Goal: Check status: Check status

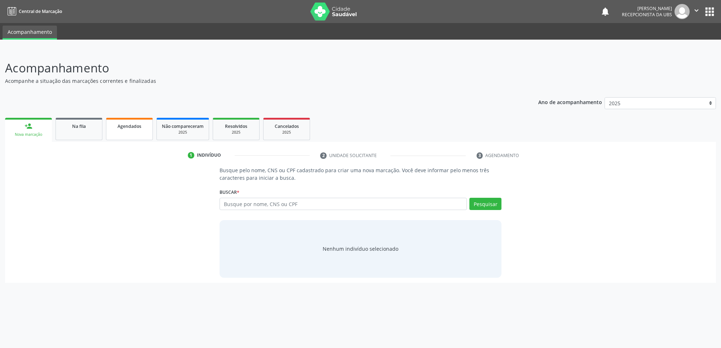
click at [141, 132] on link "Agendados" at bounding box center [129, 129] width 47 height 22
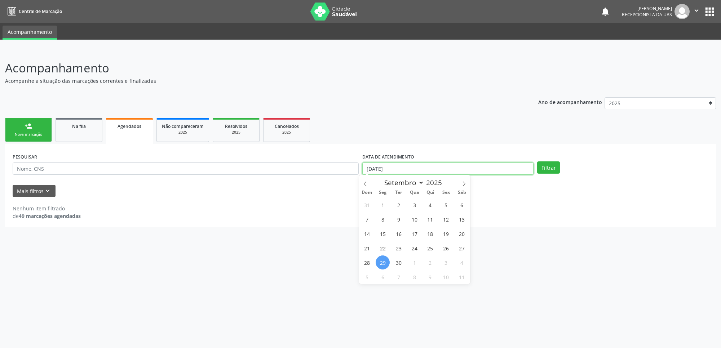
click at [422, 164] on input "[DATE]" at bounding box center [447, 168] width 171 height 12
click at [382, 204] on span "1" at bounding box center [382, 205] width 14 height 14
type input "01/09/2025"
click at [459, 184] on span at bounding box center [464, 181] width 12 height 12
select select "9"
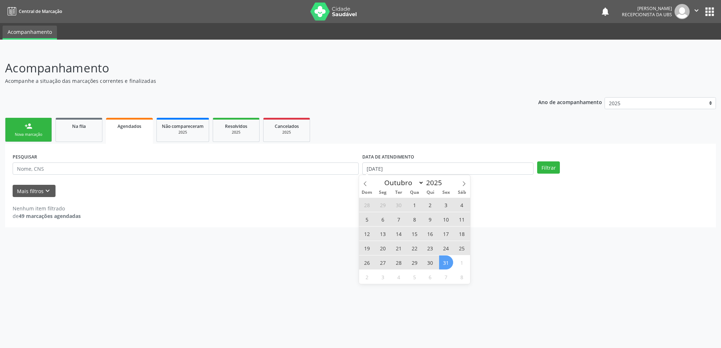
click at [450, 264] on span "31" at bounding box center [446, 262] width 14 height 14
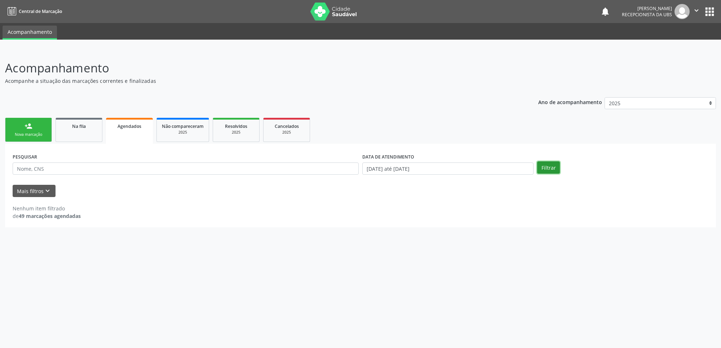
click at [546, 168] on button "Filtrar" at bounding box center [548, 167] width 23 height 12
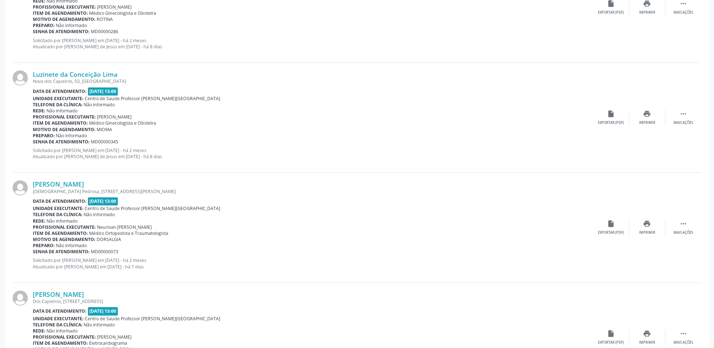
scroll to position [1562, 0]
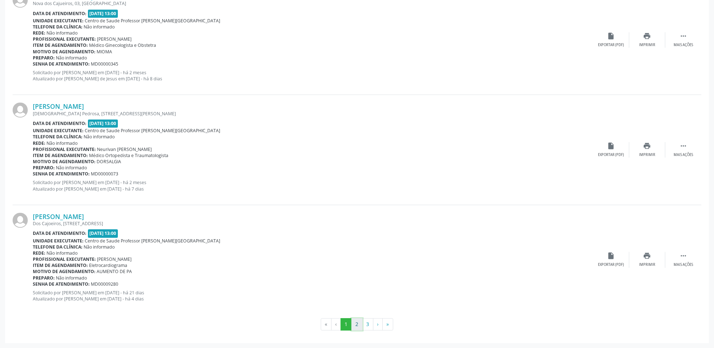
click at [357, 324] on button "2" at bounding box center [356, 324] width 11 height 12
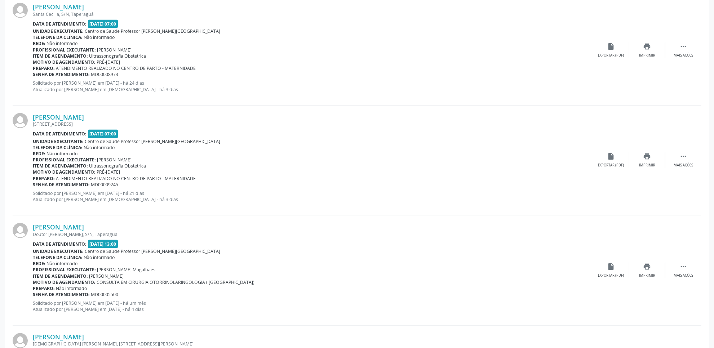
scroll to position [1106, 0]
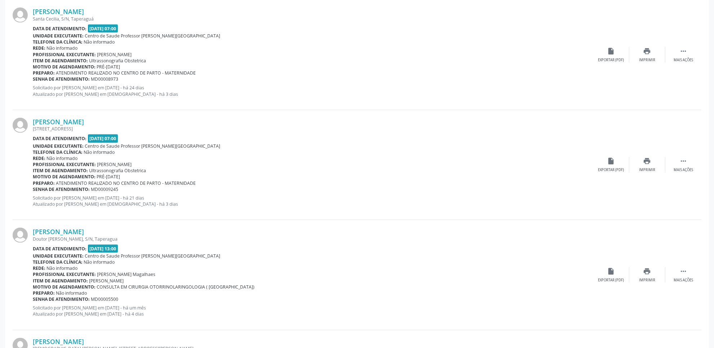
click at [397, 295] on div "Preparo: Não informado" at bounding box center [313, 293] width 560 height 6
click at [642, 56] on div "print Imprimir" at bounding box center [647, 54] width 36 height 15
click at [63, 9] on link "Dayane Almeida de Brito" at bounding box center [58, 12] width 51 height 8
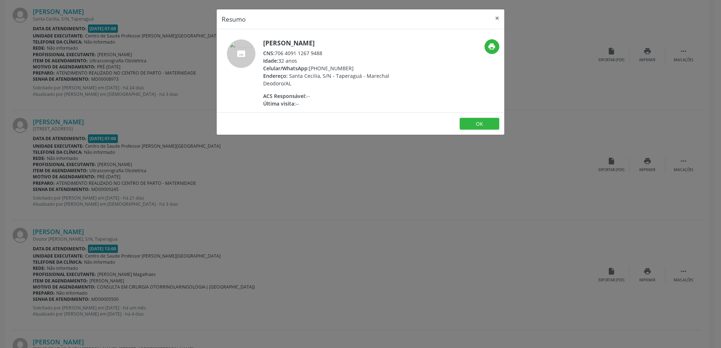
drag, startPoint x: 275, startPoint y: 55, endPoint x: 327, endPoint y: 50, distance: 52.5
click at [327, 50] on div "CNS: 706 4091 1267 9488" at bounding box center [333, 53] width 140 height 8
click at [292, 277] on div "Resumo × Dayane Almeida de Brito CNS: 706 4091 1267 9488 Idade: 32 anos Celular…" at bounding box center [360, 174] width 721 height 348
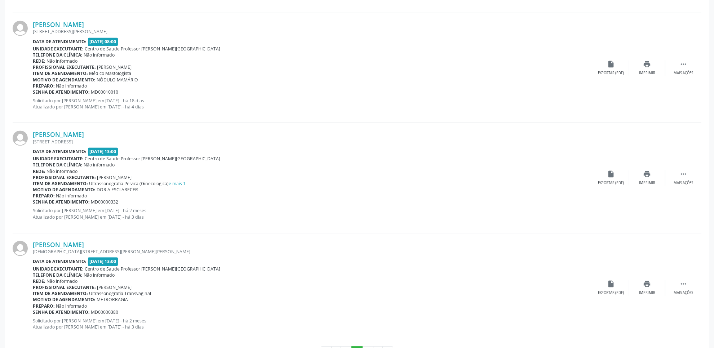
scroll to position [1562, 0]
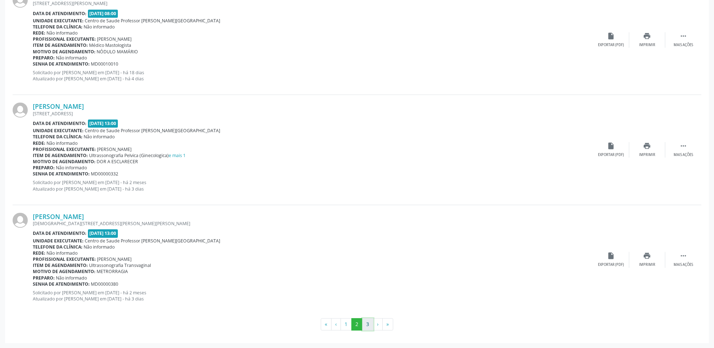
click at [365, 324] on button "3" at bounding box center [367, 324] width 11 height 12
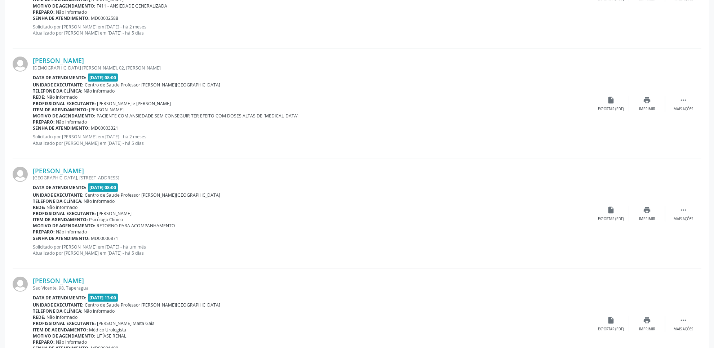
scroll to position [1122, 0]
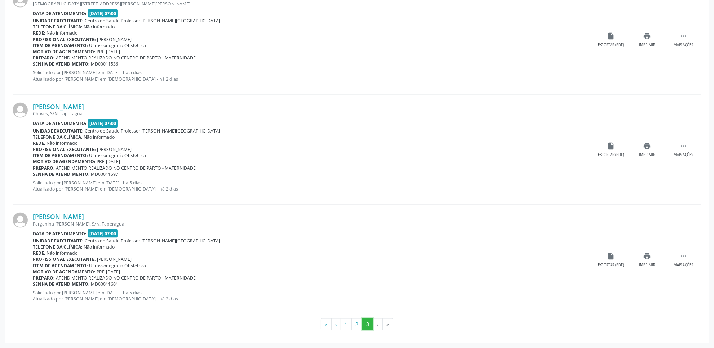
click at [362, 320] on button "3" at bounding box center [367, 324] width 11 height 12
click at [356, 324] on button "2" at bounding box center [356, 324] width 11 height 12
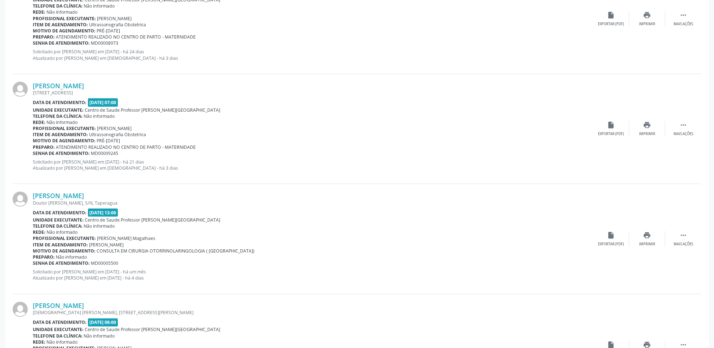
scroll to position [1562, 0]
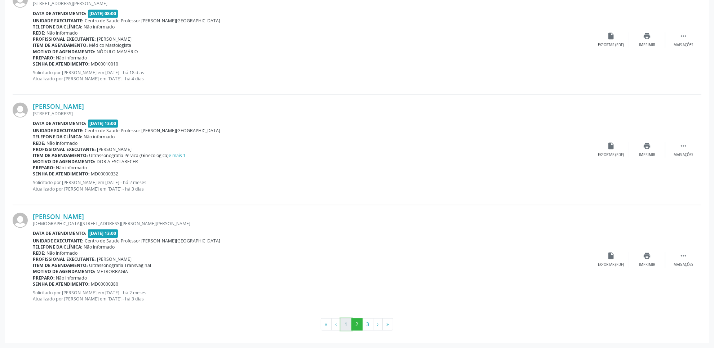
click at [349, 328] on button "1" at bounding box center [345, 324] width 11 height 12
drag, startPoint x: 349, startPoint y: 328, endPoint x: 355, endPoint y: 366, distance: 38.2
click at [54, 254] on span "Não informado" at bounding box center [62, 253] width 31 height 6
click at [354, 324] on button "2" at bounding box center [356, 324] width 11 height 12
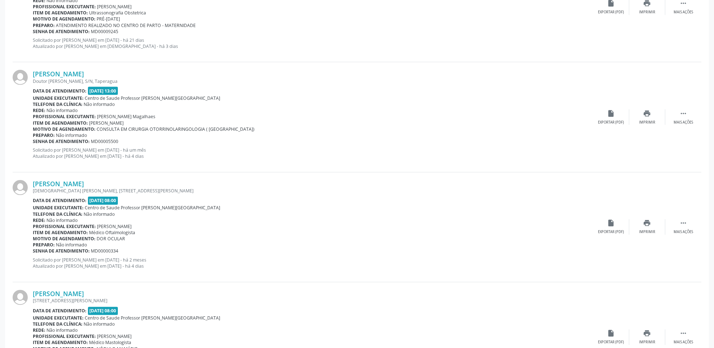
scroll to position [1266, 0]
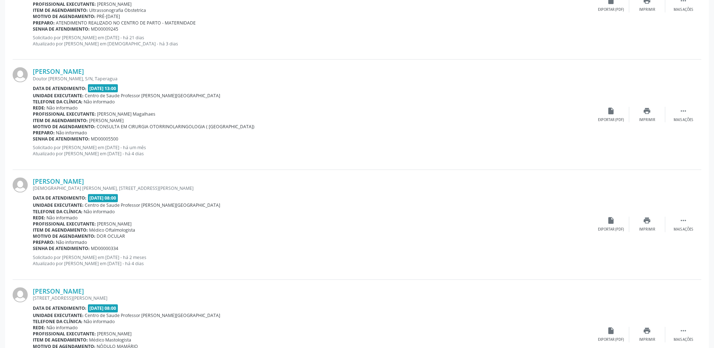
click at [645, 106] on div "Marília Manuela Mendes Alves Doutor Miguel Omena, S/N, Taperagua Data de atendi…" at bounding box center [357, 115] width 689 height 110
click at [645, 114] on icon "print" at bounding box center [647, 111] width 8 height 8
click at [84, 73] on link "Marília Manuela Mendes Alves" at bounding box center [58, 71] width 51 height 8
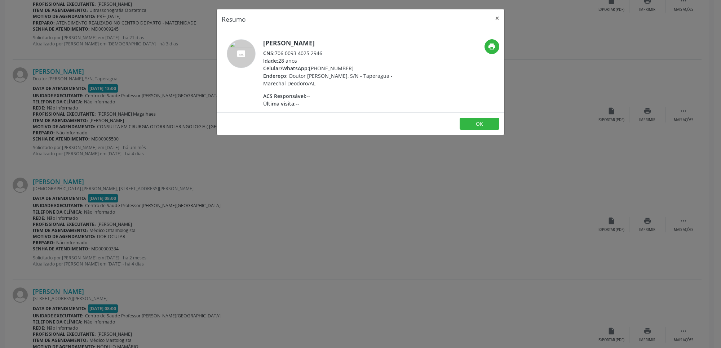
drag, startPoint x: 275, startPoint y: 51, endPoint x: 336, endPoint y: 52, distance: 61.3
click at [336, 52] on div "CNS: 706 0093 4025 2946" at bounding box center [333, 53] width 140 height 8
copy div "706 0093 4025 2946"
click at [366, 199] on div "Resumo × Marília Manuela Mendes Alves CNS: 706 0093 4025 2946 Idade: 28 anos Ce…" at bounding box center [360, 174] width 721 height 348
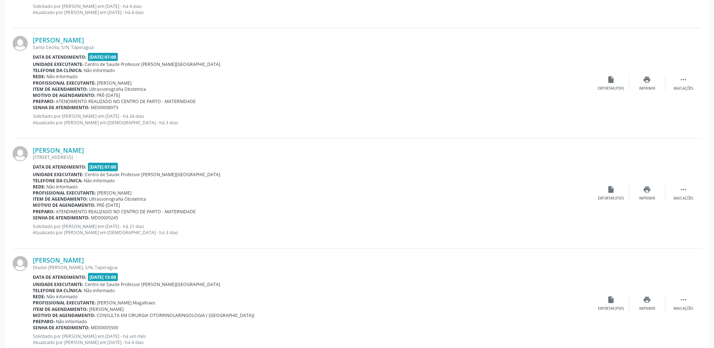
scroll to position [1080, 0]
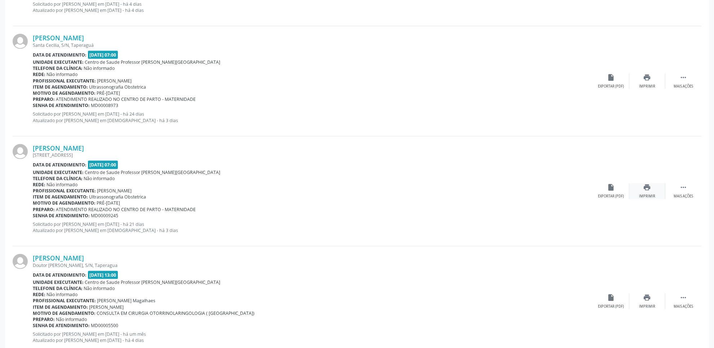
click at [646, 190] on icon "print" at bounding box center [647, 187] width 8 height 8
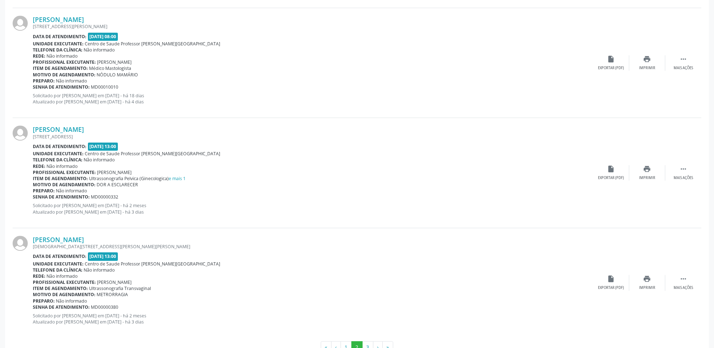
scroll to position [1562, 0]
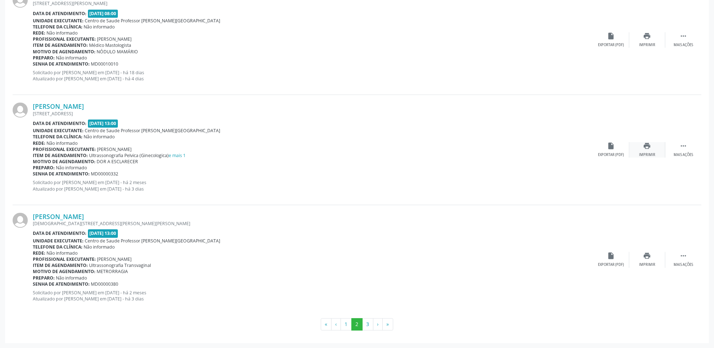
click at [651, 147] on div "print Imprimir" at bounding box center [647, 149] width 36 height 15
click at [65, 104] on link "Roberta Mendes da Silva" at bounding box center [58, 106] width 51 height 8
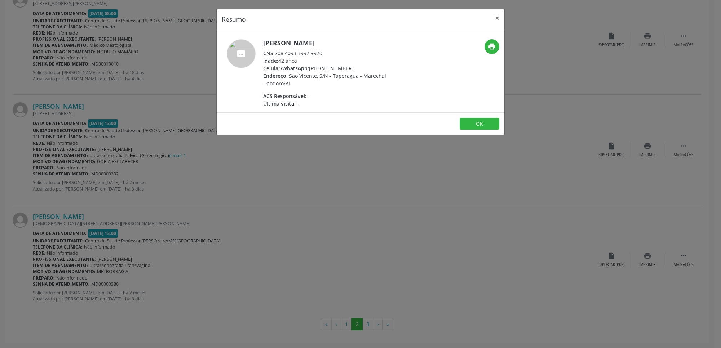
drag, startPoint x: 275, startPoint y: 53, endPoint x: 333, endPoint y: 52, distance: 58.4
click at [333, 52] on div "CNS: 708 4093 3997 9970" at bounding box center [333, 53] width 140 height 8
copy div "708 4093 3997 9970"
click at [449, 219] on div "Resumo × Roberta Mendes da Silva CNS: 708 4093 3997 9970 Idade: 42 anos Celular…" at bounding box center [360, 174] width 721 height 348
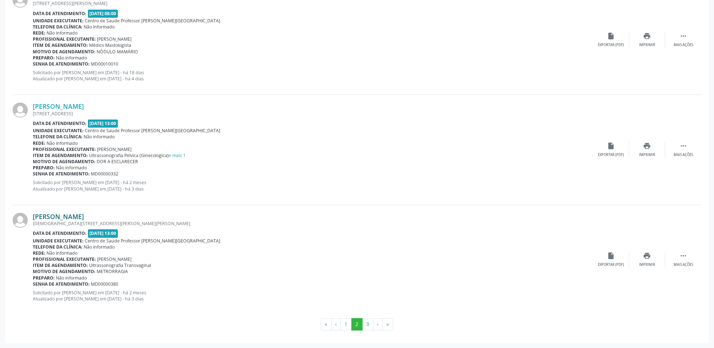
click at [57, 217] on link "Andrea Pereira" at bounding box center [58, 217] width 51 height 8
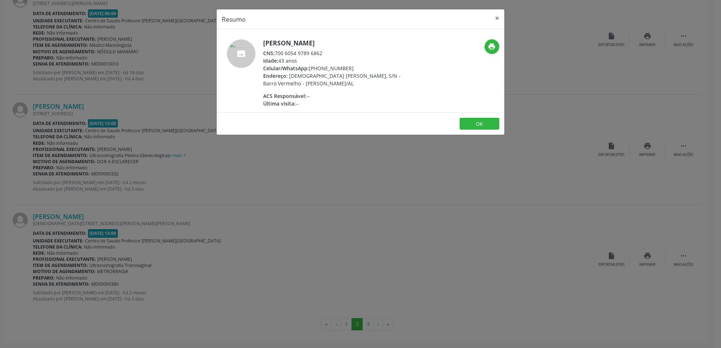
drag, startPoint x: 276, startPoint y: 50, endPoint x: 325, endPoint y: 49, distance: 49.7
click at [325, 49] on div "CNS: 700 6054 9789 6862" at bounding box center [333, 53] width 140 height 8
copy div "700 6054 9789 6862"
click at [379, 256] on div "Resumo × Andrea Pereira CNS: 700 6054 9789 6862 Idade: 43 anos Celular/WhatsApp…" at bounding box center [360, 174] width 721 height 348
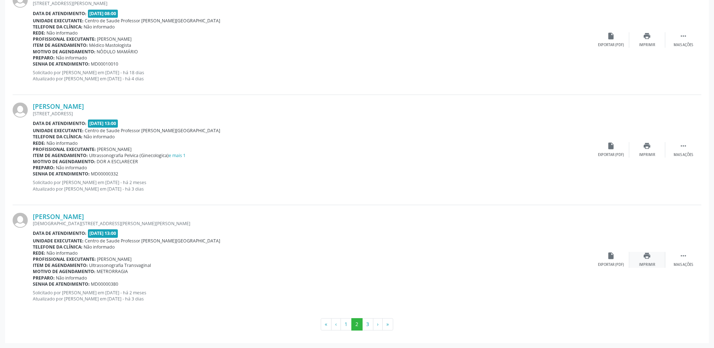
click at [646, 262] on div "Imprimir" at bounding box center [647, 264] width 16 height 5
click at [368, 325] on button "3" at bounding box center [367, 324] width 11 height 12
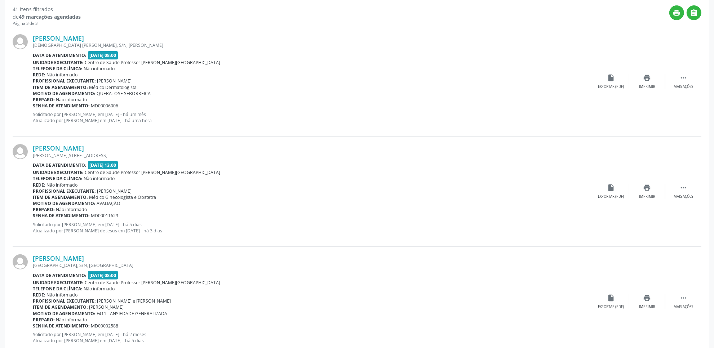
scroll to position [202, 0]
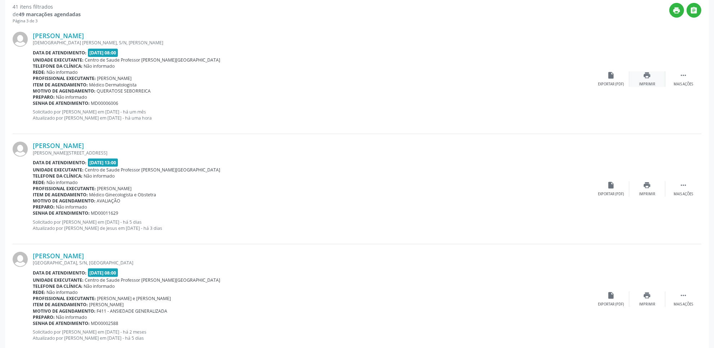
click at [653, 78] on div "print Imprimir" at bounding box center [647, 78] width 36 height 15
click at [84, 38] on link "[PERSON_NAME]" at bounding box center [58, 36] width 51 height 8
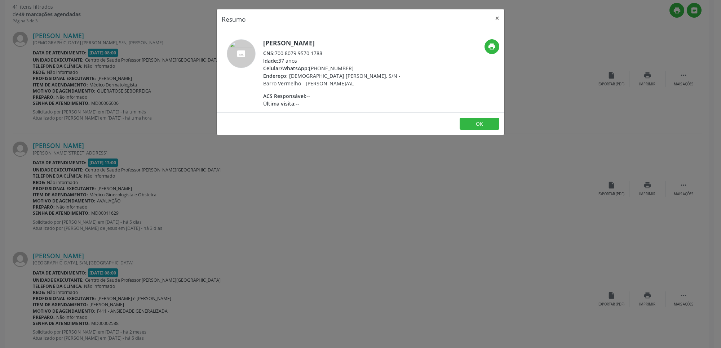
drag, startPoint x: 275, startPoint y: 53, endPoint x: 336, endPoint y: 54, distance: 61.3
click at [336, 54] on div "CNS: 700 8079 9570 1788" at bounding box center [333, 53] width 140 height 8
copy div "700 8079 9570 1788"
click at [263, 199] on div "Resumo × Ana Claudia da Silva Lourenco CNS: 700 8079 9570 1788 Idade: 37 anos C…" at bounding box center [360, 174] width 721 height 348
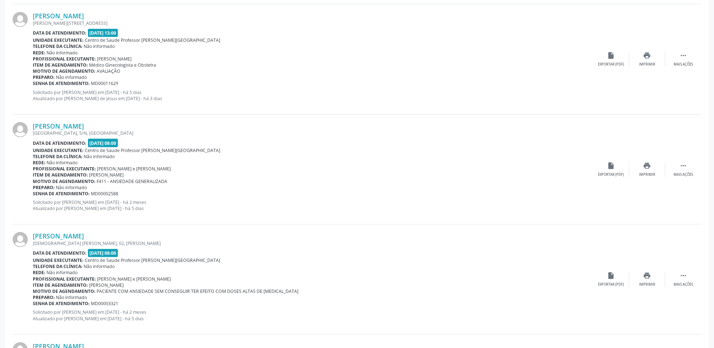
scroll to position [333, 0]
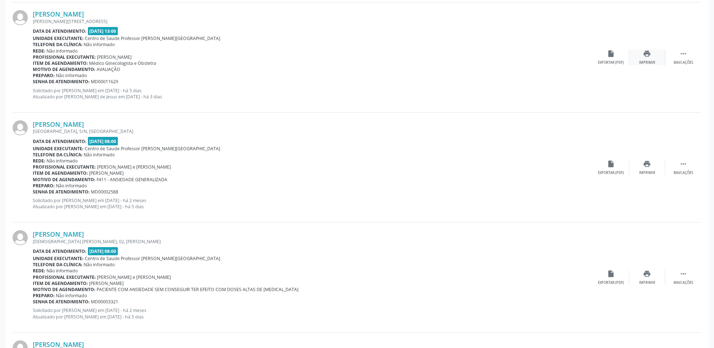
click at [647, 62] on div "Imprimir" at bounding box center [647, 62] width 16 height 5
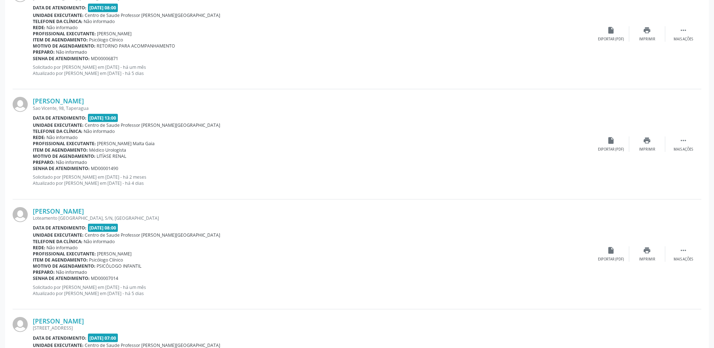
scroll to position [685, 0]
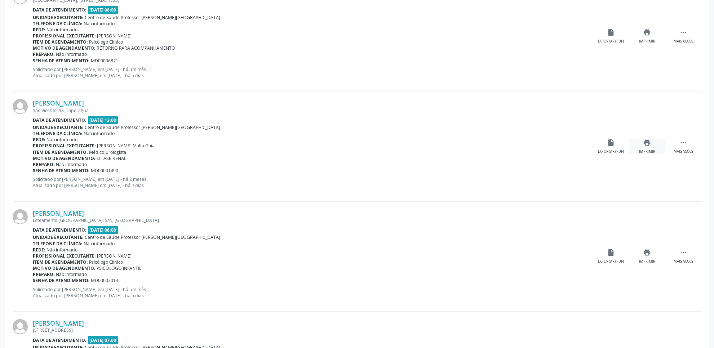
click at [647, 139] on icon "print" at bounding box center [647, 143] width 8 height 8
click at [76, 99] on link "Berta Liana dos Santos" at bounding box center [58, 103] width 51 height 8
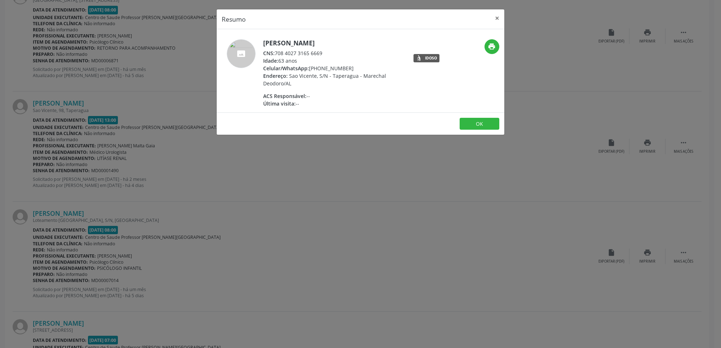
drag, startPoint x: 275, startPoint y: 53, endPoint x: 332, endPoint y: 53, distance: 57.7
click at [332, 53] on div "CNS: 708 4027 3165 6669" at bounding box center [333, 53] width 140 height 8
copy div "708 4027 3165 6669"
click at [414, 197] on div "Resumo × Berta Liana dos Santos CNS: 708 4027 3165 6669 Idade: 63 anos Celular/…" at bounding box center [360, 174] width 721 height 348
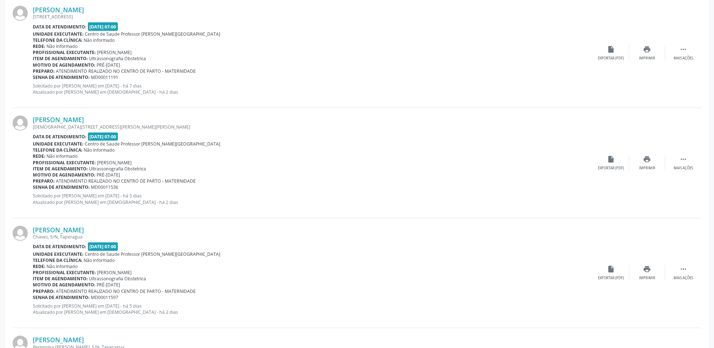
scroll to position [996, 0]
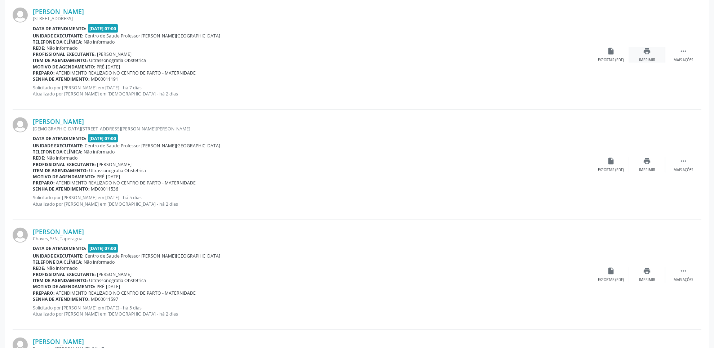
click at [650, 56] on div "print Imprimir" at bounding box center [647, 54] width 36 height 15
click at [81, 10] on link "Viviane dos Santos Nascimento" at bounding box center [58, 12] width 51 height 8
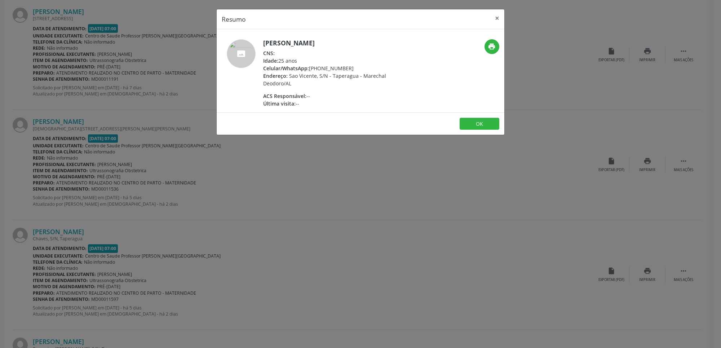
click at [161, 67] on div "Resumo × Viviane dos Santos Nascimento CNS: Idade: 25 anos Celular/WhatsApp: (8…" at bounding box center [360, 174] width 721 height 348
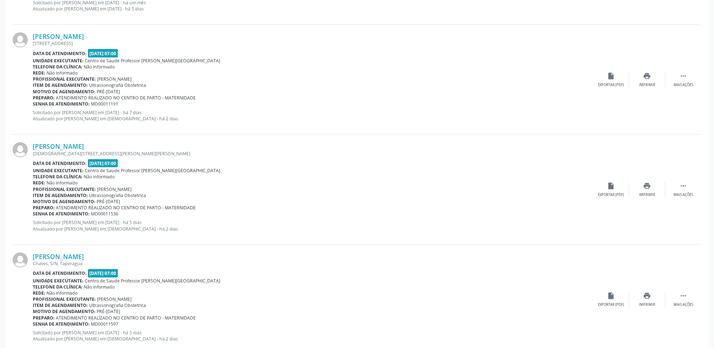
scroll to position [971, 0]
drag, startPoint x: 129, startPoint y: 12, endPoint x: 35, endPoint y: 38, distance: 97.6
click at [35, 38] on div "Viviane dos Santos Nascimento" at bounding box center [313, 37] width 560 height 8
copy link "Viviane dos Santos Nascimento"
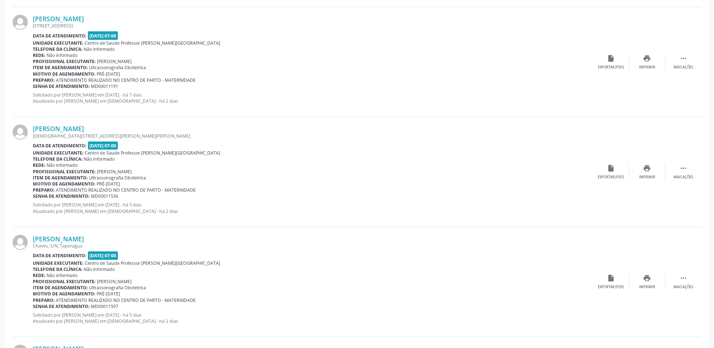
scroll to position [981, 0]
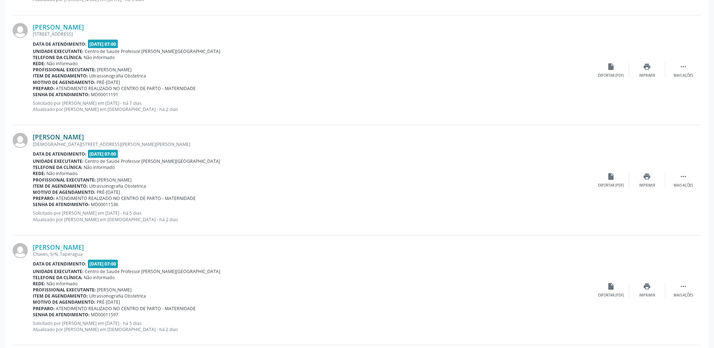
click at [62, 137] on link "Pamela Emilia da Cruz Felix" at bounding box center [58, 137] width 51 height 8
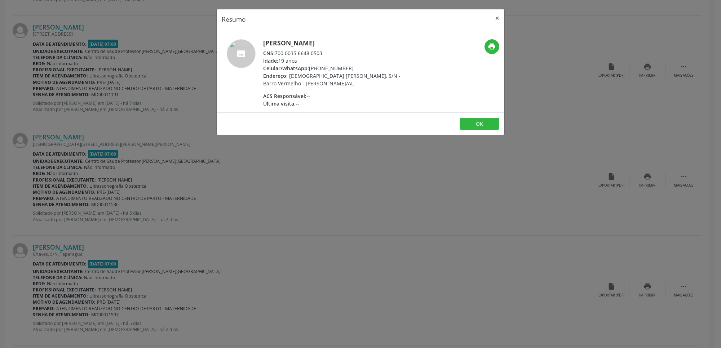
drag, startPoint x: 276, startPoint y: 53, endPoint x: 323, endPoint y: 54, distance: 47.6
click at [323, 54] on div "CNS: 700 0035 6648 0503" at bounding box center [333, 53] width 140 height 8
copy div "700 0035 6648 0503"
click at [546, 198] on div "Resumo × Pamela Emilia da Cruz Felix CNS: 700 0035 6648 0503 Idade: 19 anos Cel…" at bounding box center [360, 174] width 721 height 348
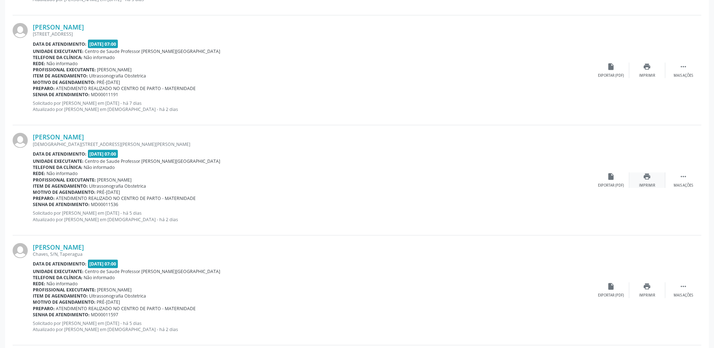
click at [649, 173] on icon "print" at bounding box center [647, 177] width 8 height 8
click at [645, 286] on icon "print" at bounding box center [647, 286] width 8 height 8
click at [105, 240] on div "Lavigne Silva do Nascimento Chaves, S/N, Taperagua Data de atendimento: 09/10/2…" at bounding box center [357, 291] width 689 height 110
click at [84, 244] on link "Lavigne Silva do Nascimento" at bounding box center [58, 247] width 51 height 8
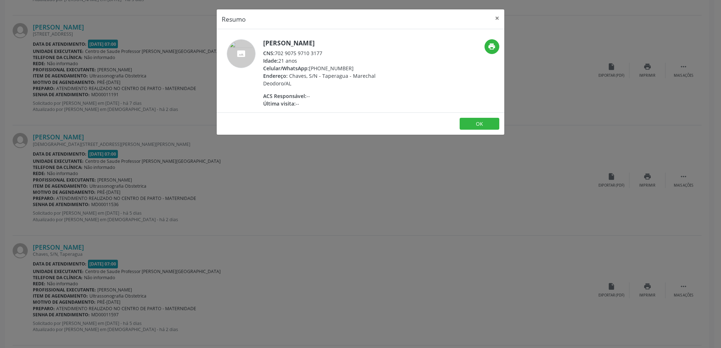
drag, startPoint x: 276, startPoint y: 53, endPoint x: 326, endPoint y: 52, distance: 50.5
click at [326, 52] on div "CNS: 702 9075 9710 3177" at bounding box center [333, 53] width 140 height 8
copy div "702 9075 9710 3177"
click at [246, 280] on div "Resumo × Lavigne Silva do Nascimento CNS: 702 9075 9710 3177 Idade: 21 anos Cel…" at bounding box center [360, 174] width 721 height 348
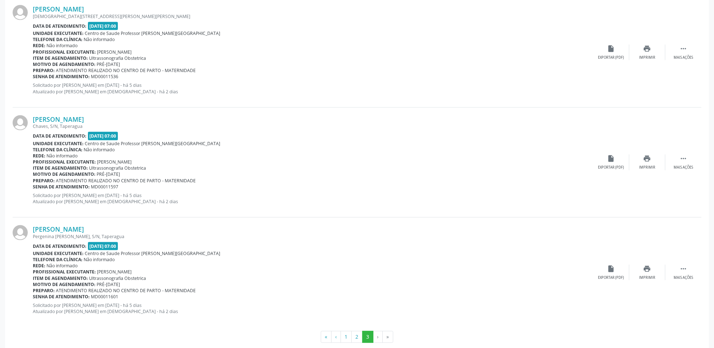
scroll to position [1122, 0]
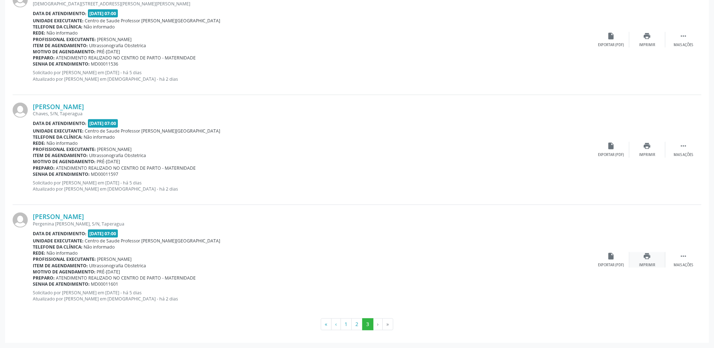
click at [646, 258] on icon "print" at bounding box center [647, 256] width 8 height 8
click at [84, 220] on link "Mayara Santos de Lima" at bounding box center [58, 217] width 51 height 8
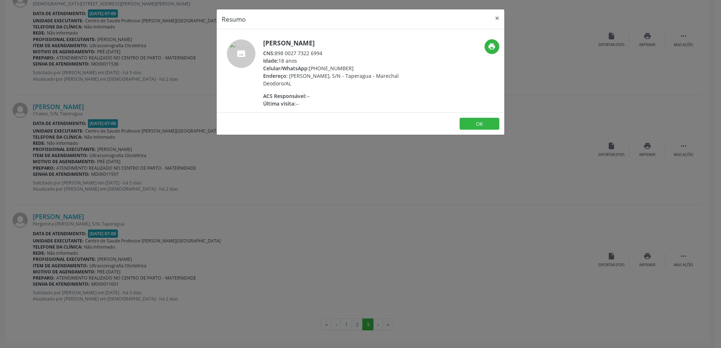
drag, startPoint x: 275, startPoint y: 54, endPoint x: 349, endPoint y: 53, distance: 74.2
click at [349, 53] on div "CNS: 898 0027 7322 6994" at bounding box center [333, 53] width 140 height 8
copy div "898 0027 7322 6994"
click at [392, 235] on div "Resumo × Mayara Santos de Lima CNS: 898 0027 7322 6994 Idade: 18 anos Celular/W…" at bounding box center [360, 174] width 721 height 348
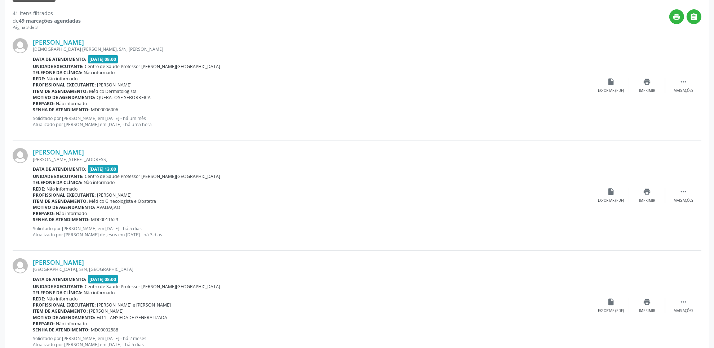
scroll to position [193, 0]
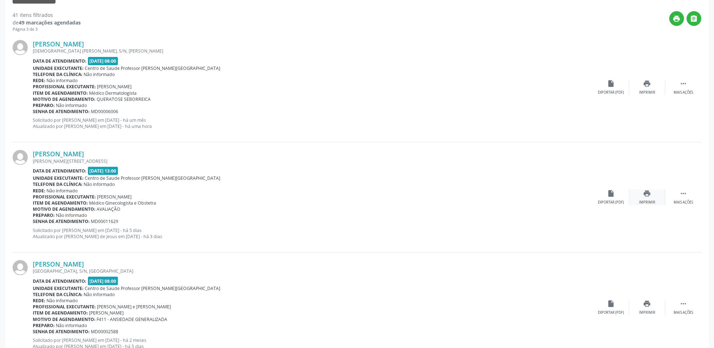
click at [651, 193] on div "print Imprimir" at bounding box center [647, 197] width 36 height 15
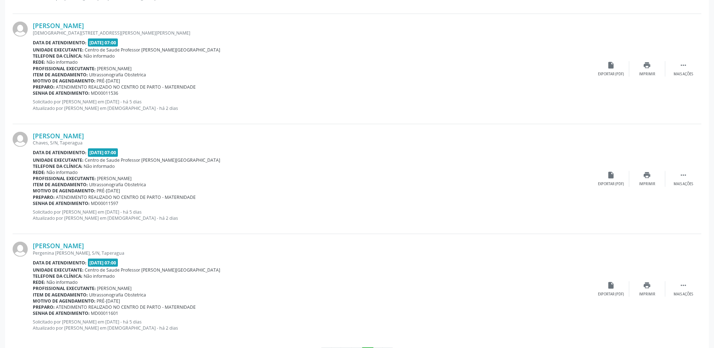
scroll to position [1122, 0]
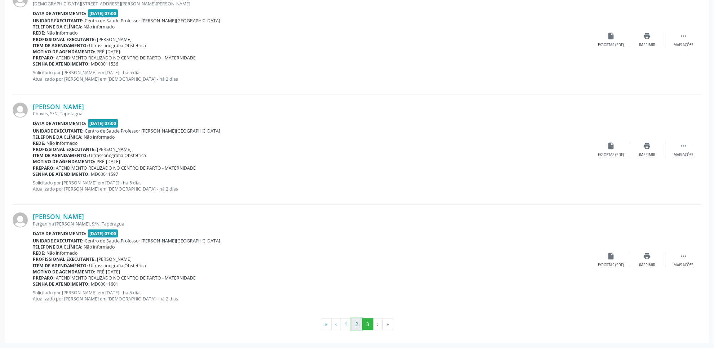
click at [357, 326] on button "2" at bounding box center [356, 324] width 11 height 12
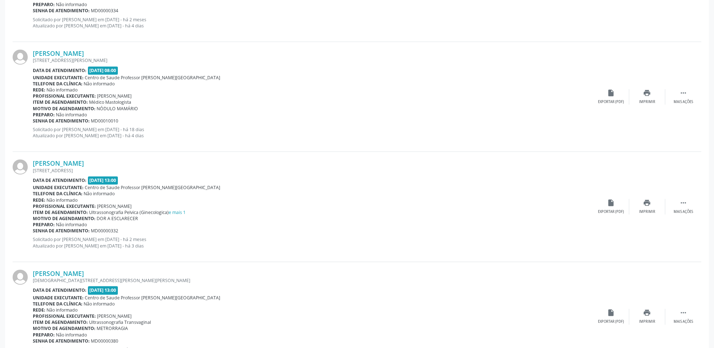
scroll to position [1562, 0]
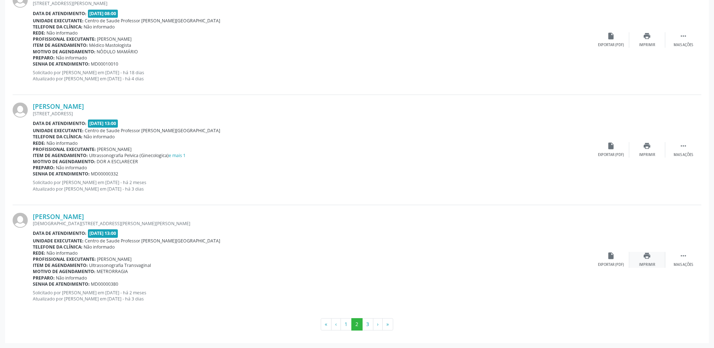
click at [646, 260] on icon "print" at bounding box center [647, 256] width 8 height 8
click at [369, 322] on button "3" at bounding box center [367, 324] width 11 height 12
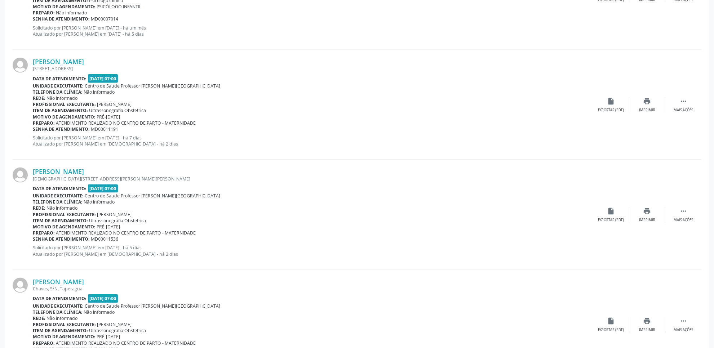
scroll to position [1122, 0]
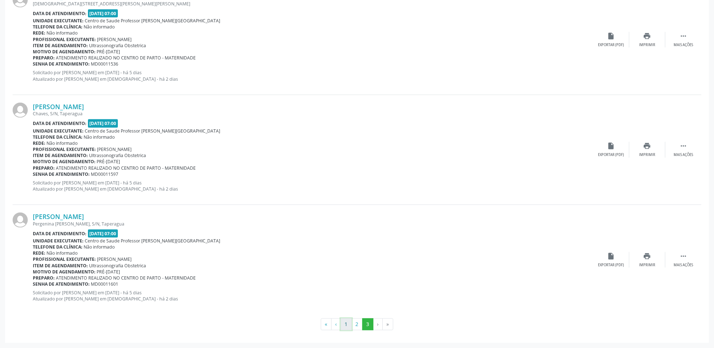
click at [345, 321] on button "1" at bounding box center [345, 324] width 11 height 12
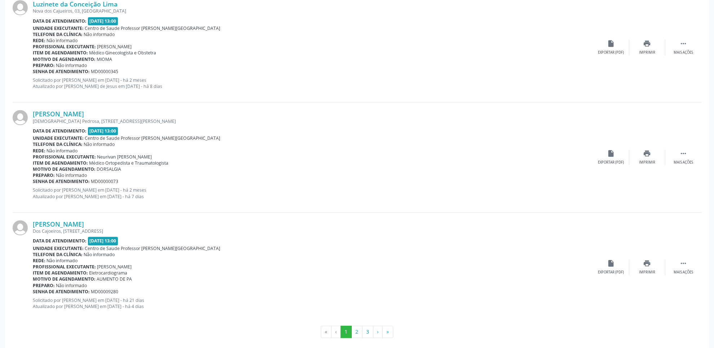
scroll to position [1562, 0]
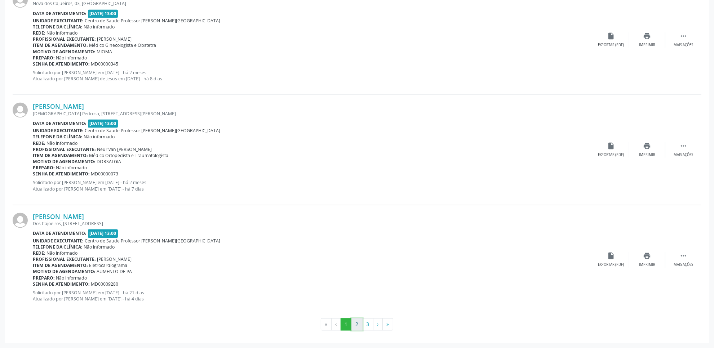
click at [358, 324] on button "2" at bounding box center [356, 324] width 11 height 12
click at [372, 327] on button "3" at bounding box center [367, 324] width 11 height 12
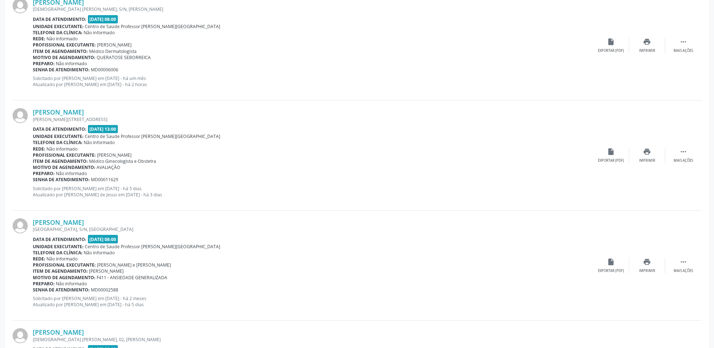
scroll to position [0, 0]
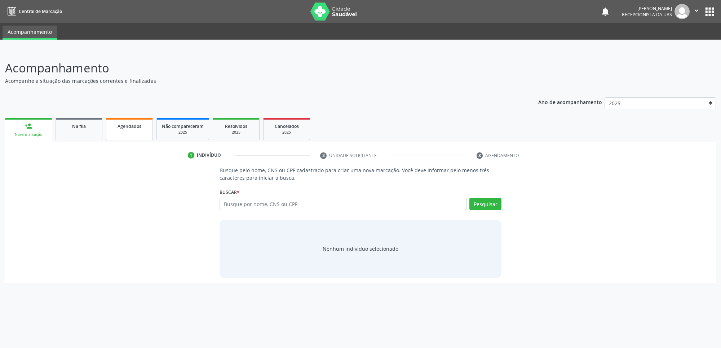
click at [132, 122] on div "Agendados" at bounding box center [129, 126] width 36 height 8
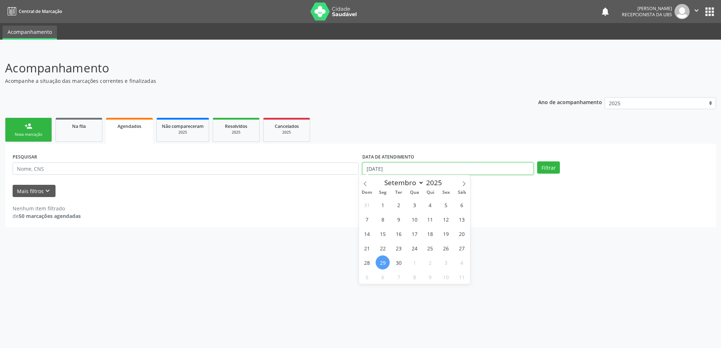
click at [428, 164] on input "[DATE]" at bounding box center [447, 168] width 171 height 12
click at [377, 206] on span "1" at bounding box center [382, 205] width 14 height 14
type input "01/09/2025"
click at [463, 186] on icon at bounding box center [463, 183] width 5 height 5
select select "9"
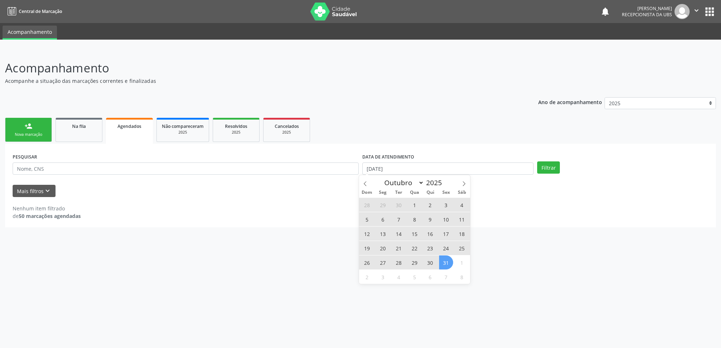
click at [447, 264] on span "31" at bounding box center [446, 262] width 14 height 14
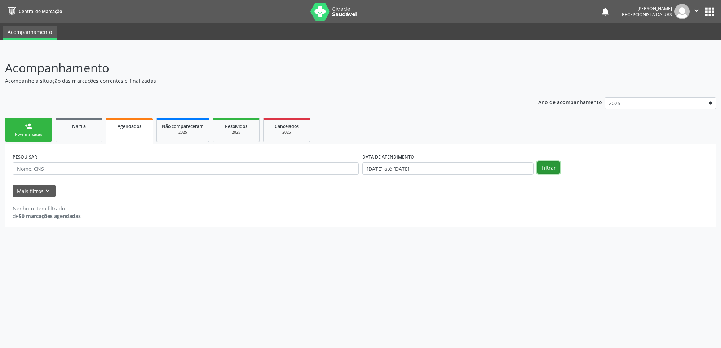
click at [556, 166] on button "Filtrar" at bounding box center [548, 167] width 23 height 12
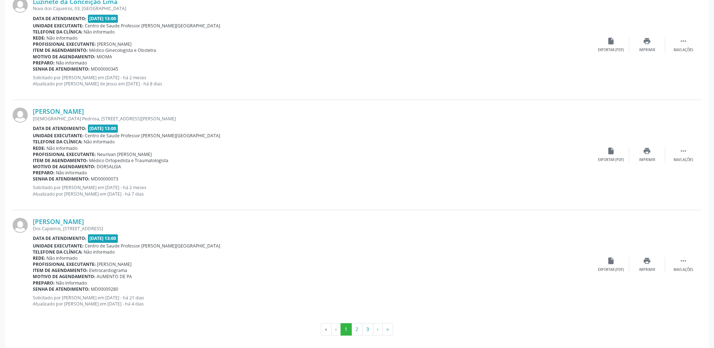
scroll to position [1562, 0]
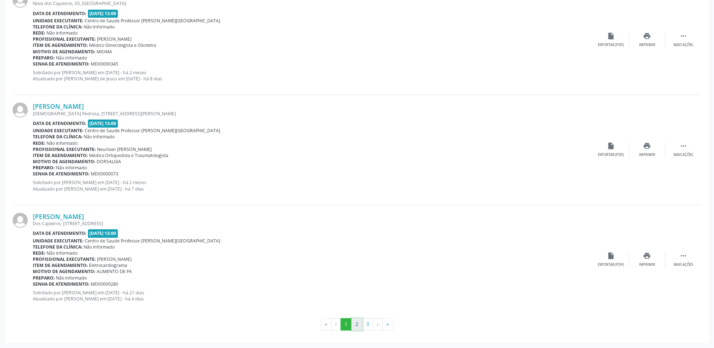
click at [358, 321] on button "2" at bounding box center [356, 324] width 11 height 12
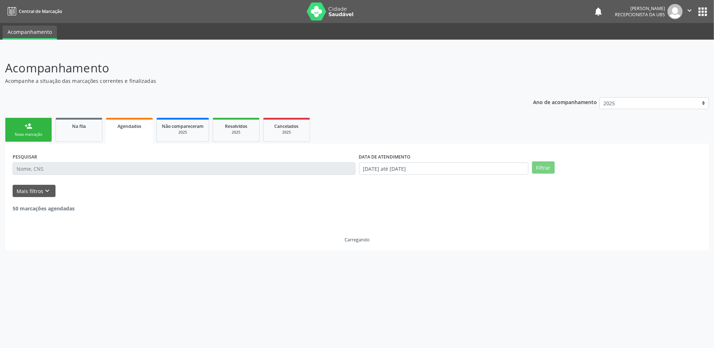
scroll to position [0, 0]
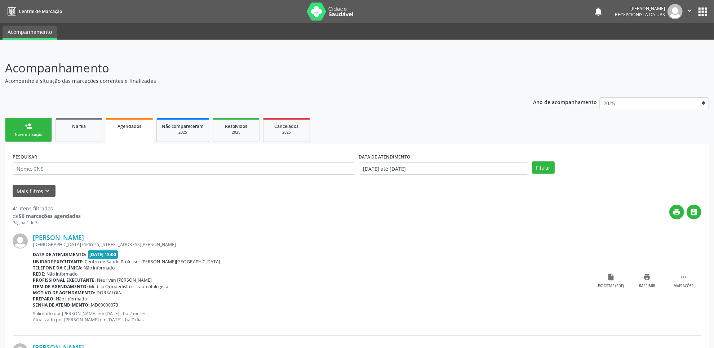
click at [358, 321] on p "Solicitado por Maria Samara da Silva em 17/07/2025 - há 2 meses Atualizado por …" at bounding box center [313, 317] width 560 height 12
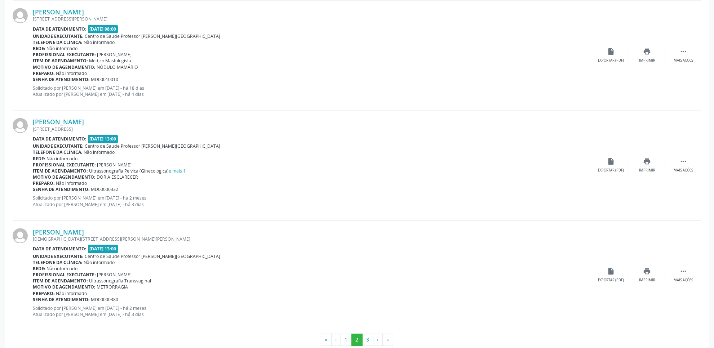
scroll to position [1562, 0]
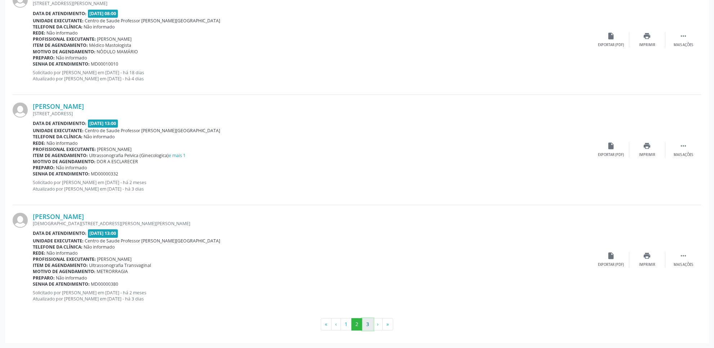
click at [368, 321] on button "3" at bounding box center [367, 324] width 11 height 12
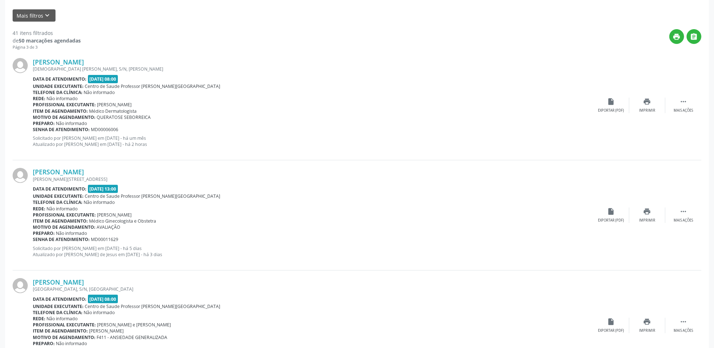
scroll to position [1122, 0]
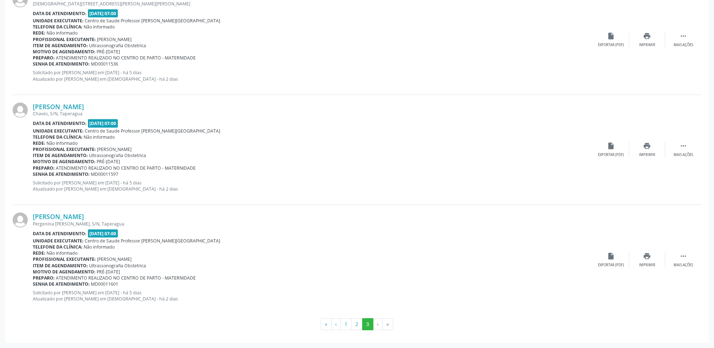
click at [380, 324] on li "›" at bounding box center [377, 324] width 9 height 12
click at [377, 326] on li "›" at bounding box center [377, 324] width 9 height 12
click at [336, 325] on button "‹" at bounding box center [336, 324] width 10 height 12
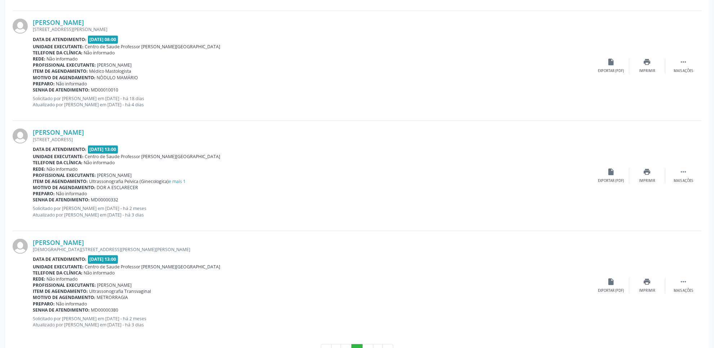
scroll to position [1562, 0]
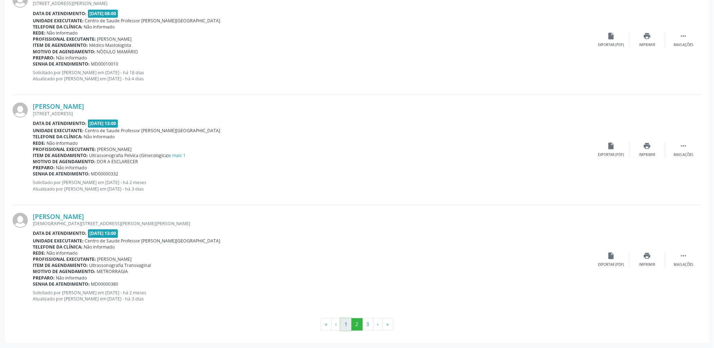
click at [347, 329] on button "1" at bounding box center [345, 324] width 11 height 12
click at [357, 324] on button "2" at bounding box center [356, 324] width 11 height 12
click at [370, 327] on button "3" at bounding box center [367, 324] width 11 height 12
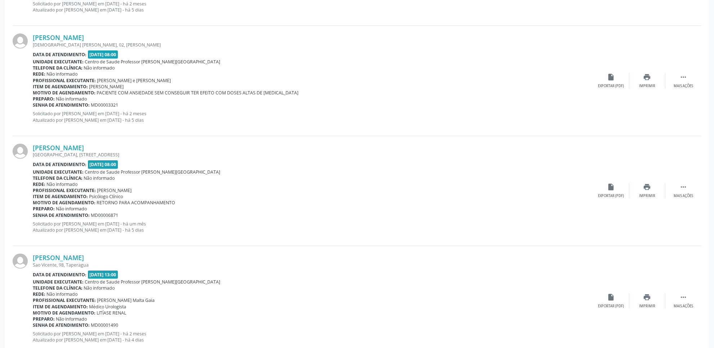
scroll to position [0, 0]
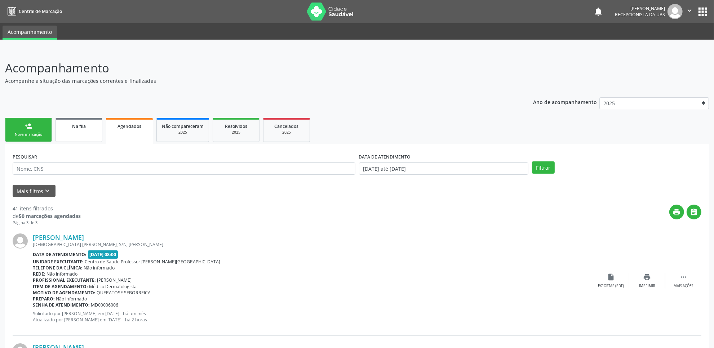
click at [79, 127] on span "Na fila" at bounding box center [79, 126] width 14 height 6
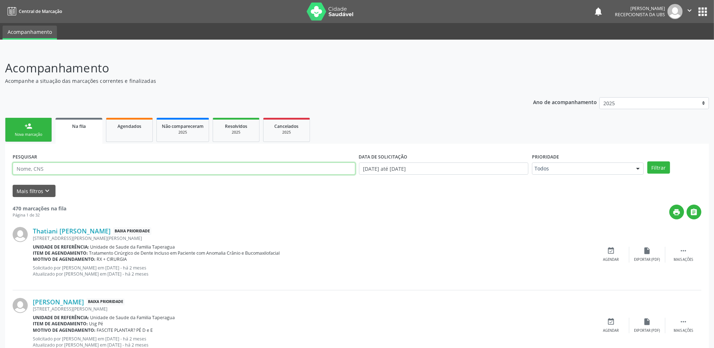
click at [143, 174] on input "text" at bounding box center [184, 168] width 343 height 12
paste input "700807995701788"
type input "700807995701788"
click at [647, 161] on button "Filtrar" at bounding box center [658, 167] width 23 height 12
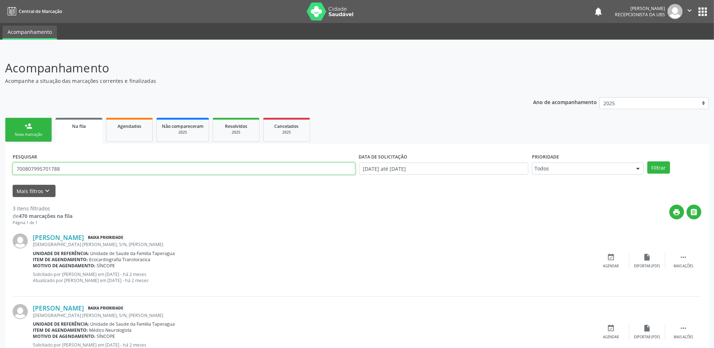
click at [193, 168] on input "700807995701788" at bounding box center [184, 168] width 343 height 12
click at [647, 161] on button "Filtrar" at bounding box center [658, 167] width 23 height 12
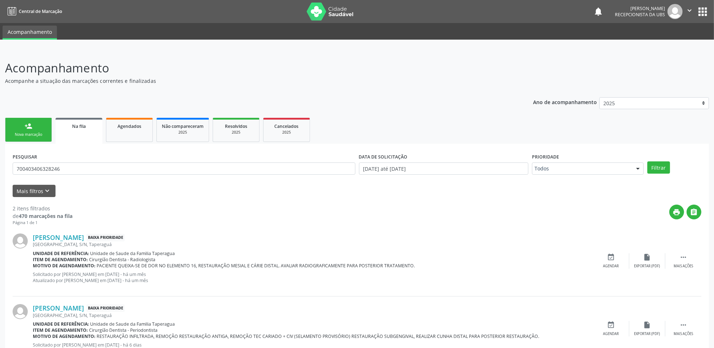
scroll to position [26, 0]
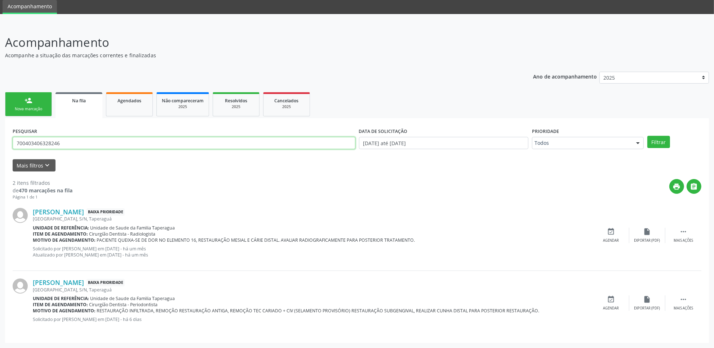
click at [181, 141] on input "700403406328246" at bounding box center [184, 143] width 343 height 12
paste input "807995701788"
type input "700807995701788"
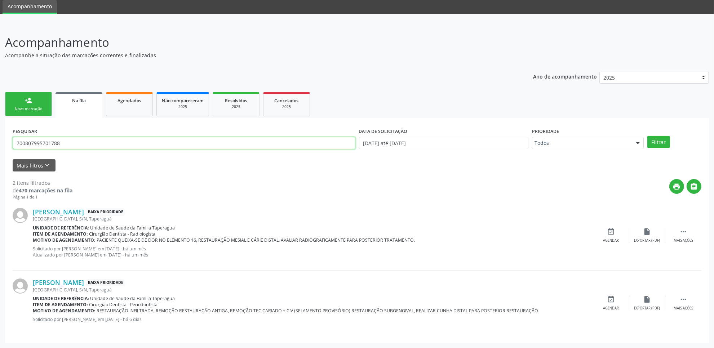
click at [647, 136] on button "Filtrar" at bounding box center [658, 142] width 23 height 12
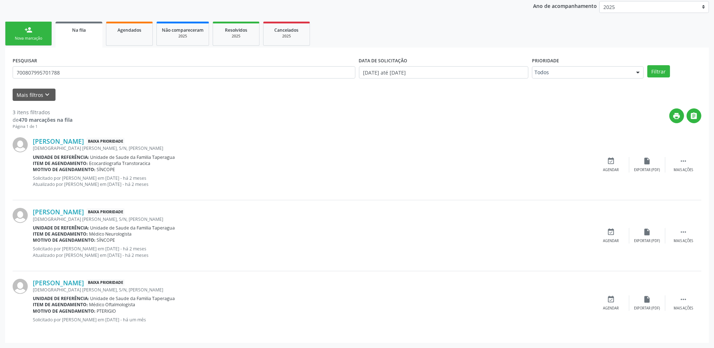
scroll to position [0, 0]
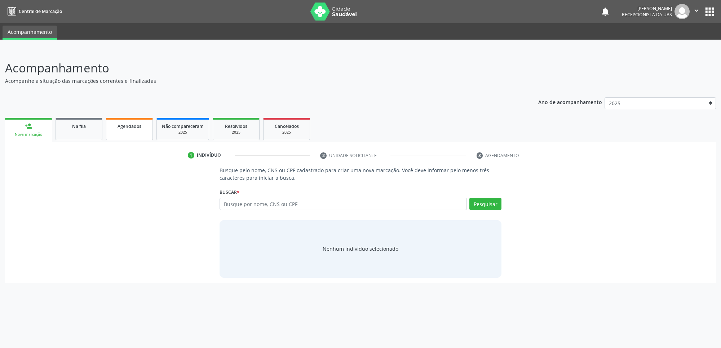
click at [130, 123] on span "Agendados" at bounding box center [129, 126] width 24 height 6
click at [134, 134] on link "Agendados" at bounding box center [129, 129] width 47 height 22
click at [125, 134] on link "Agendados" at bounding box center [129, 129] width 47 height 22
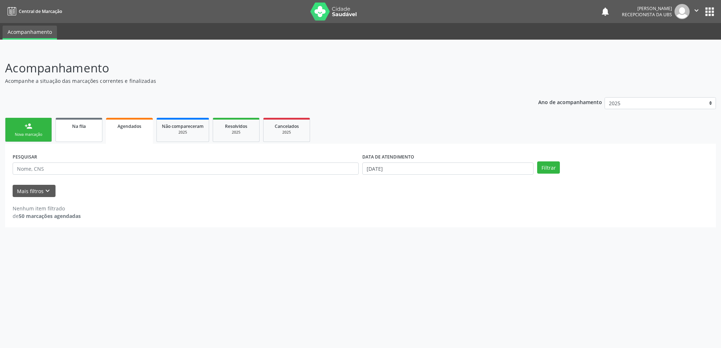
click at [95, 129] on div "Na fila" at bounding box center [79, 126] width 36 height 8
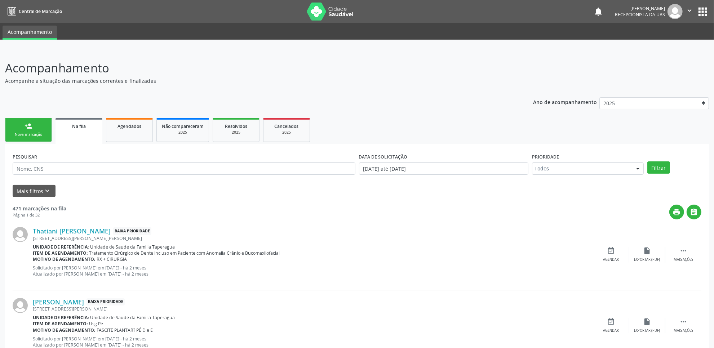
click at [95, 129] on div "Na fila" at bounding box center [79, 126] width 37 height 8
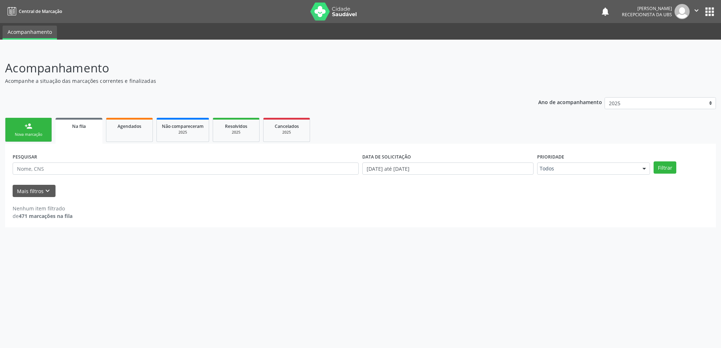
click at [79, 127] on span "Na fila" at bounding box center [79, 126] width 14 height 6
click at [192, 197] on div "PESQUISAR DATA DE SOLICITAÇÃO [DATE] até [DATE] Prioridade Todos Todos Baixa Pr…" at bounding box center [360, 186] width 710 height 84
drag, startPoint x: 157, startPoint y: 73, endPoint x: 157, endPoint y: 69, distance: 4.0
click at [157, 69] on p "Acompanhamento" at bounding box center [253, 68] width 497 height 18
click at [130, 136] on link "Agendados" at bounding box center [129, 130] width 47 height 24
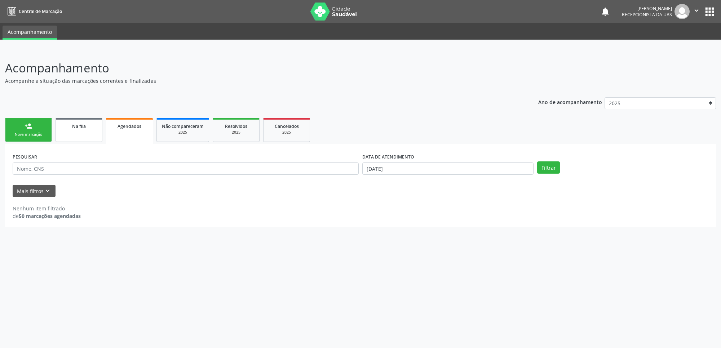
click at [84, 130] on link "Na fila" at bounding box center [78, 130] width 47 height 24
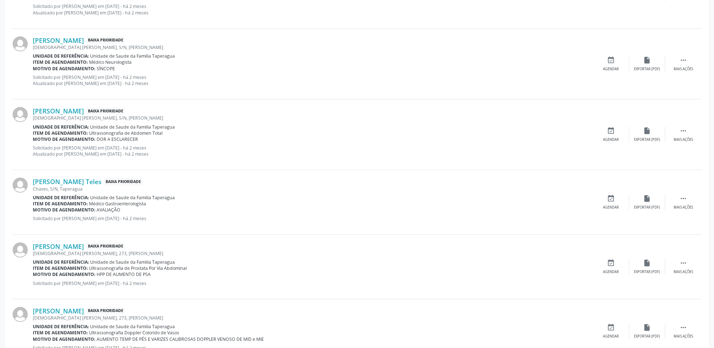
scroll to position [917, 0]
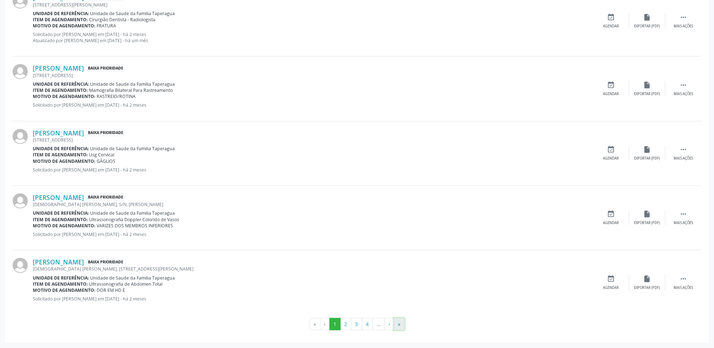
click at [398, 324] on button "»" at bounding box center [399, 324] width 11 height 12
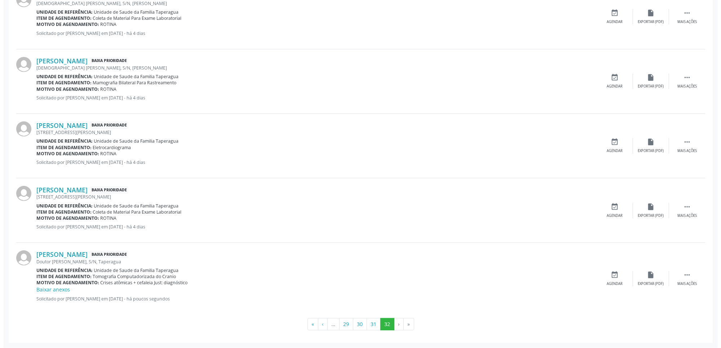
scroll to position [0, 0]
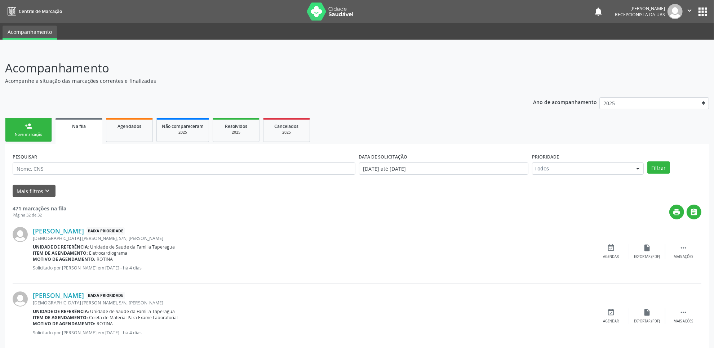
click at [26, 137] on div "Nova marcação" at bounding box center [28, 134] width 36 height 5
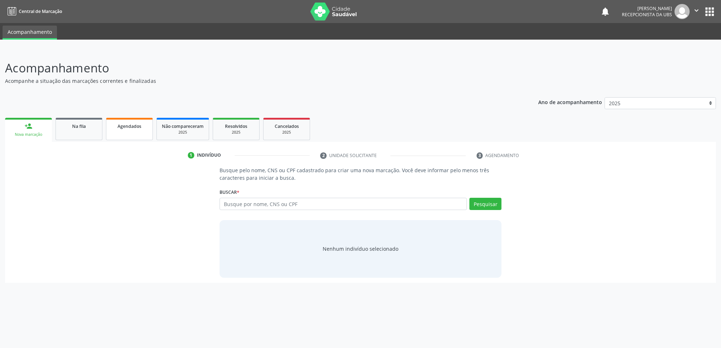
click at [136, 136] on link "Agendados" at bounding box center [129, 129] width 47 height 22
click at [117, 132] on link "Agendados" at bounding box center [129, 129] width 47 height 22
